Goal: Task Accomplishment & Management: Manage account settings

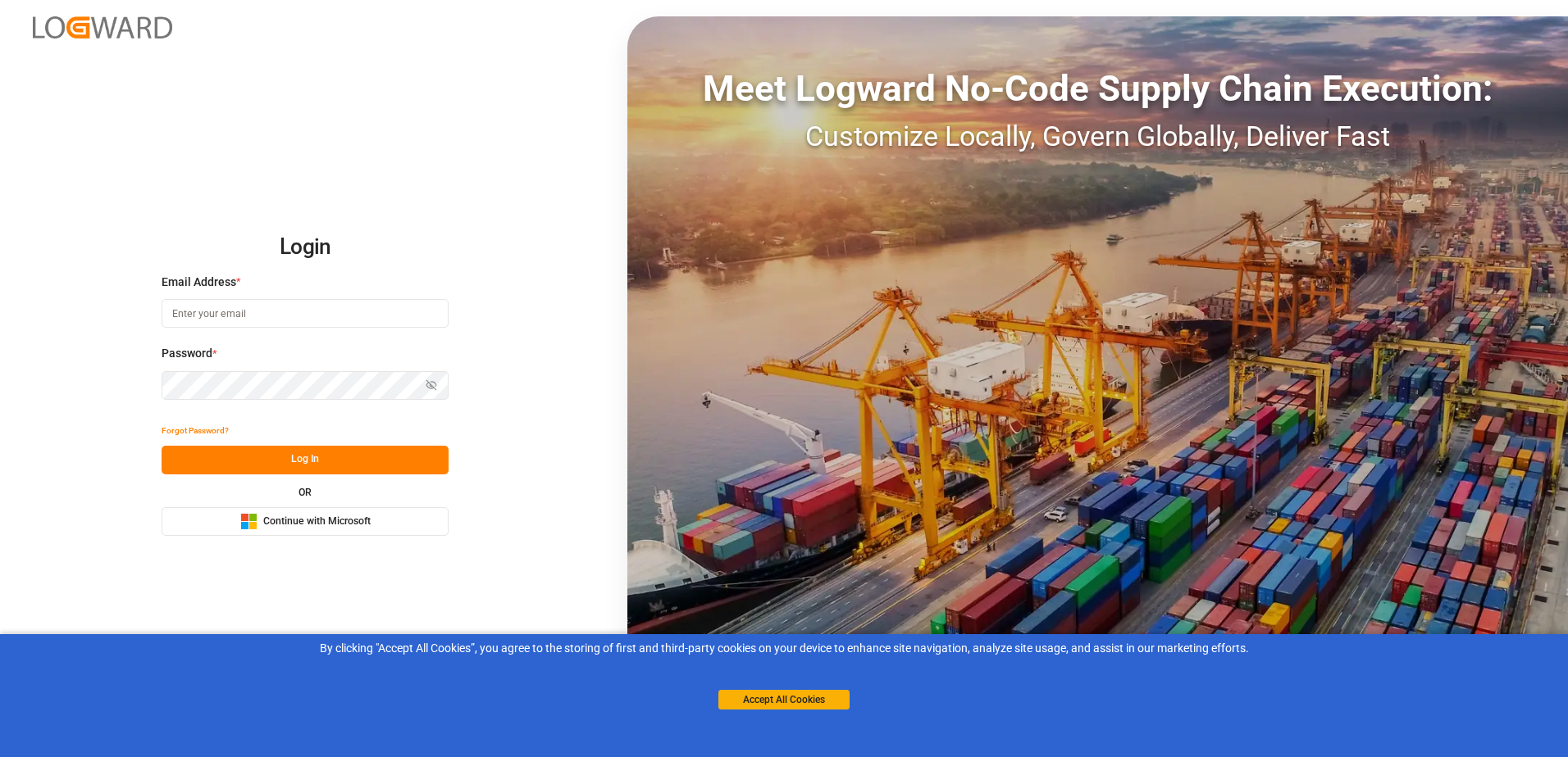
click at [378, 530] on button "Microsoft Logo Continue with Microsoft" at bounding box center [304, 521] width 287 height 28
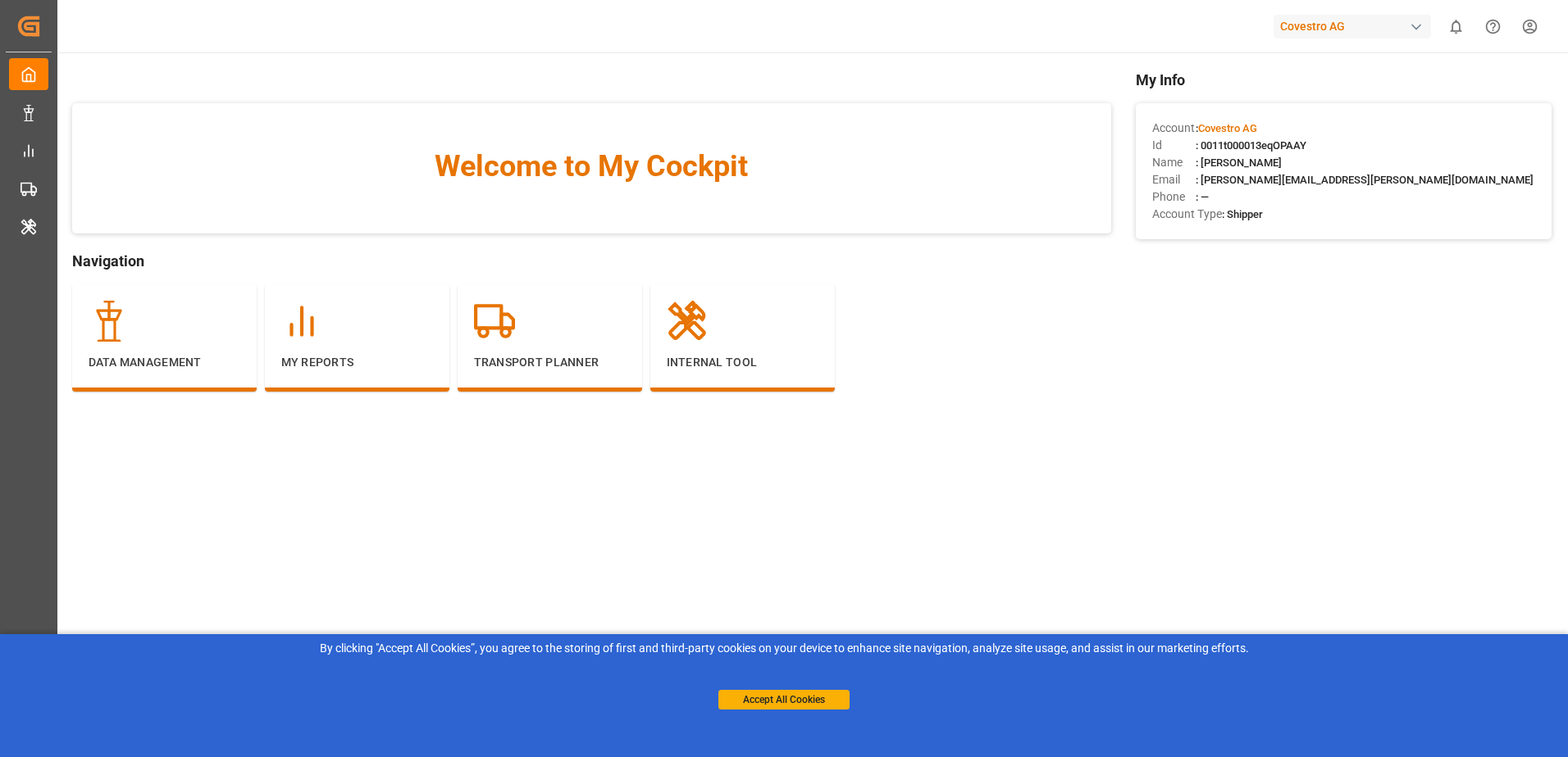
click at [1384, 23] on div "Covestro AG" at bounding box center [1352, 27] width 158 height 24
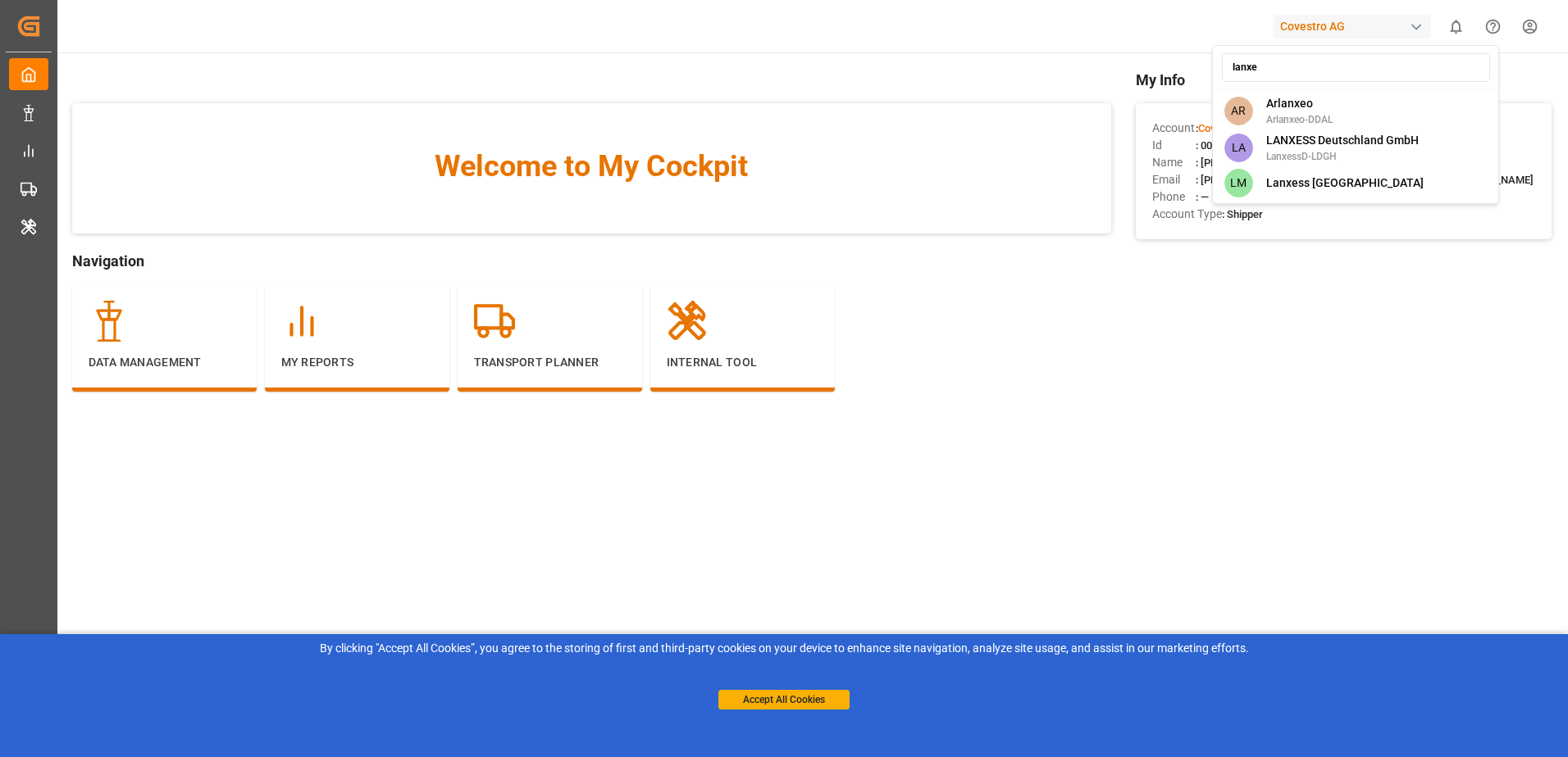
type input "lanxes"
